Goal: Task Accomplishment & Management: Use online tool/utility

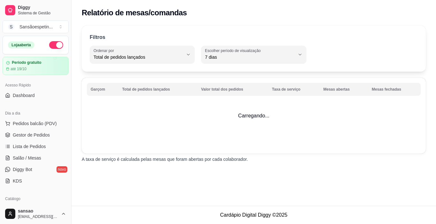
select select "TOTAL_OF_ORDERS"
select select "7"
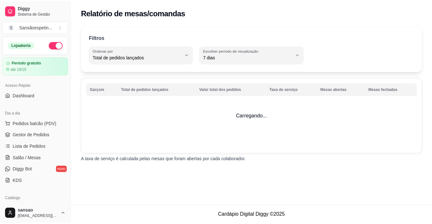
scroll to position [160, 0]
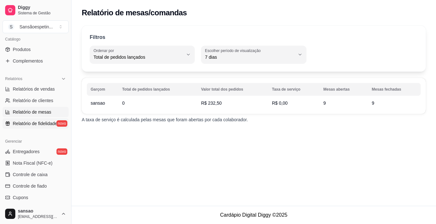
click at [34, 124] on span "Relatório de fidelidade" at bounding box center [35, 123] width 44 height 6
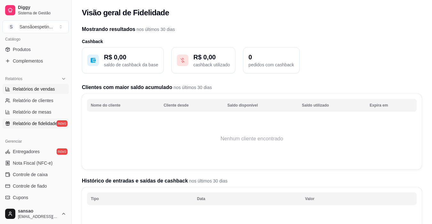
click at [40, 87] on span "Relatórios de vendas" at bounding box center [34, 89] width 42 height 6
select select "ALL"
select select "0"
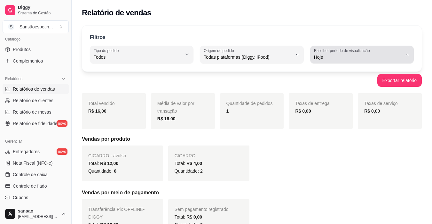
click at [333, 51] on label "Escolher período de visualização" at bounding box center [343, 50] width 58 height 5
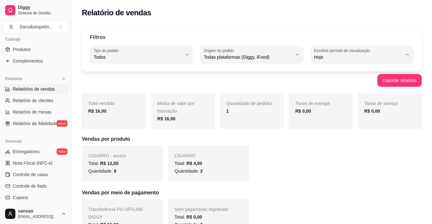
click at [332, 83] on span "Ontem" at bounding box center [358, 83] width 83 height 6
type input "1"
select select "1"
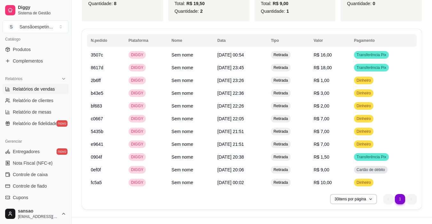
scroll to position [322, 0]
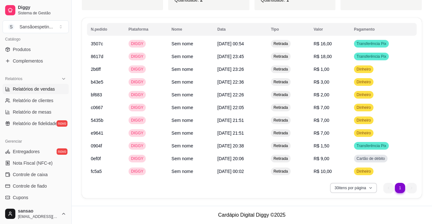
click at [364, 190] on button "30 itens por página" at bounding box center [353, 188] width 47 height 10
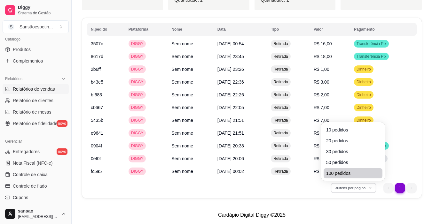
click at [346, 169] on li "100 pedidos" at bounding box center [352, 173] width 59 height 10
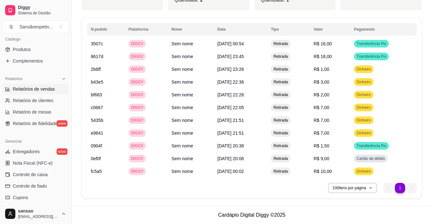
click at [401, 187] on li "1" at bounding box center [400, 188] width 10 height 10
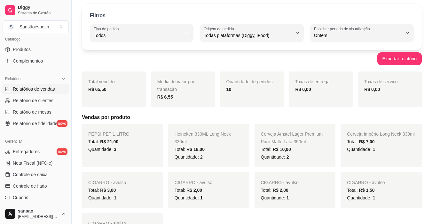
scroll to position [0, 0]
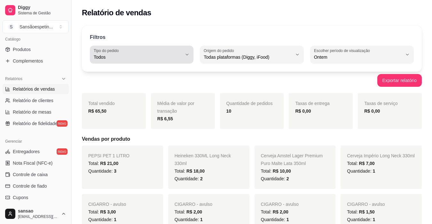
click at [175, 56] on span "Todos" at bounding box center [138, 57] width 88 height 6
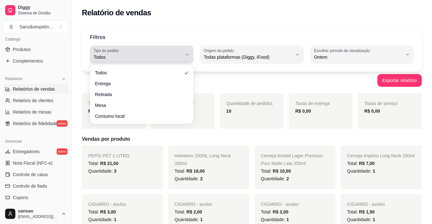
click at [171, 59] on span "Todos" at bounding box center [138, 57] width 88 height 6
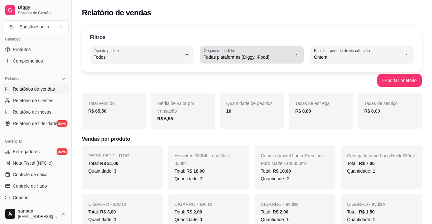
click at [231, 58] on span "Todas plataformas (Diggy, iFood)" at bounding box center [248, 57] width 88 height 6
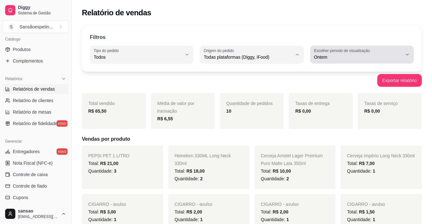
click at [323, 53] on button "Escolher período de visualização Ontem" at bounding box center [362, 55] width 104 height 18
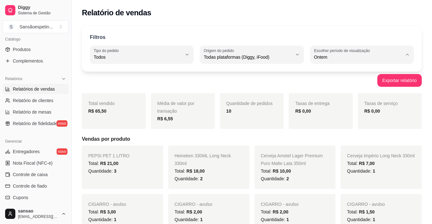
click at [332, 85] on span "Ontem" at bounding box center [358, 83] width 83 height 6
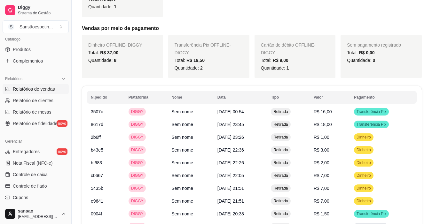
scroll to position [322, 0]
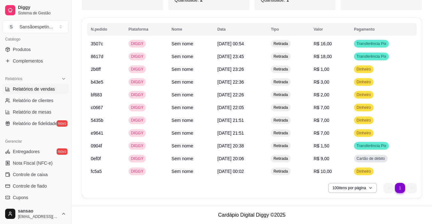
click at [46, 91] on span "Relatórios de vendas" at bounding box center [34, 89] width 42 height 6
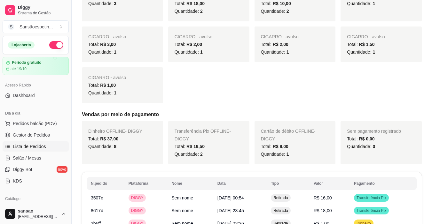
scroll to position [162, 0]
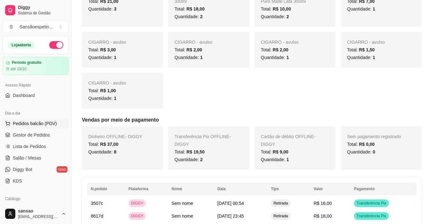
click at [27, 120] on button "Pedidos balcão (PDV)" at bounding box center [36, 124] width 66 height 10
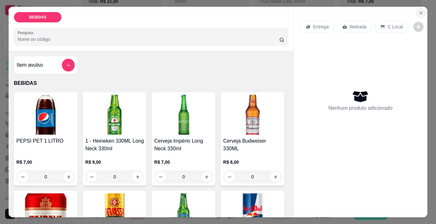
click at [421, 13] on icon "Close" at bounding box center [421, 13] width 5 height 5
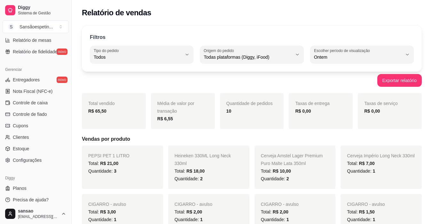
scroll to position [235, 0]
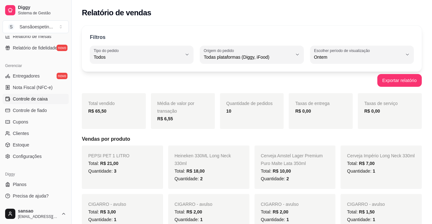
click at [35, 100] on span "Controle de caixa" at bounding box center [30, 99] width 35 height 6
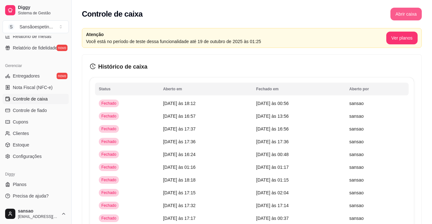
click at [412, 13] on button "Abrir caixa" at bounding box center [405, 14] width 31 height 13
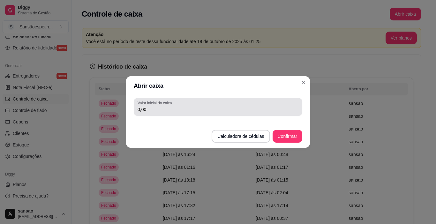
click at [280, 111] on input "0,00" at bounding box center [218, 109] width 161 height 6
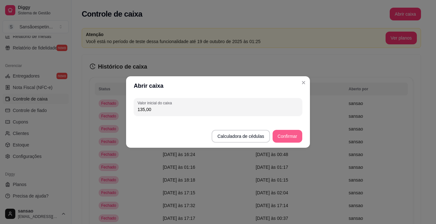
type input "135,00"
click at [283, 137] on button "Confirmar" at bounding box center [287, 136] width 29 height 12
